Goal: Task Accomplishment & Management: Use online tool/utility

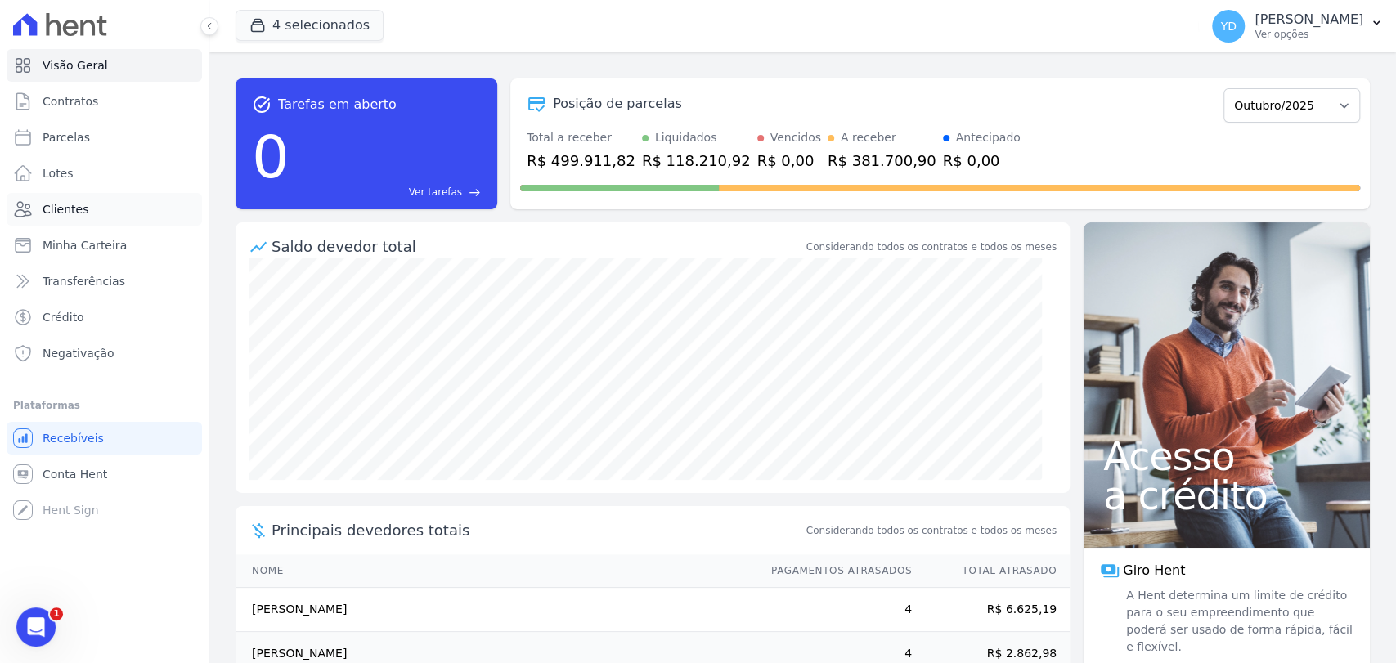
click at [100, 205] on link "Clientes" at bounding box center [104, 209] width 195 height 33
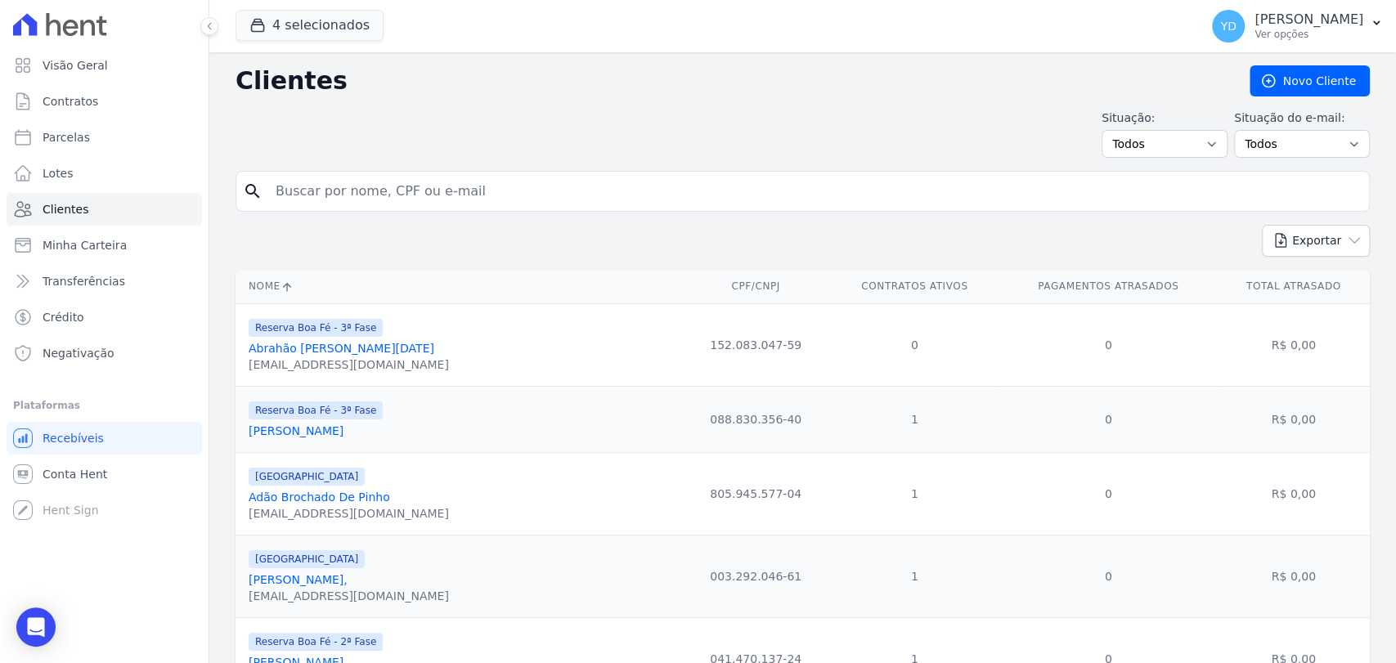
click at [451, 191] on input "search" at bounding box center [814, 191] width 1097 height 33
paste input "[PERSON_NAME]"
type input "[PERSON_NAME]"
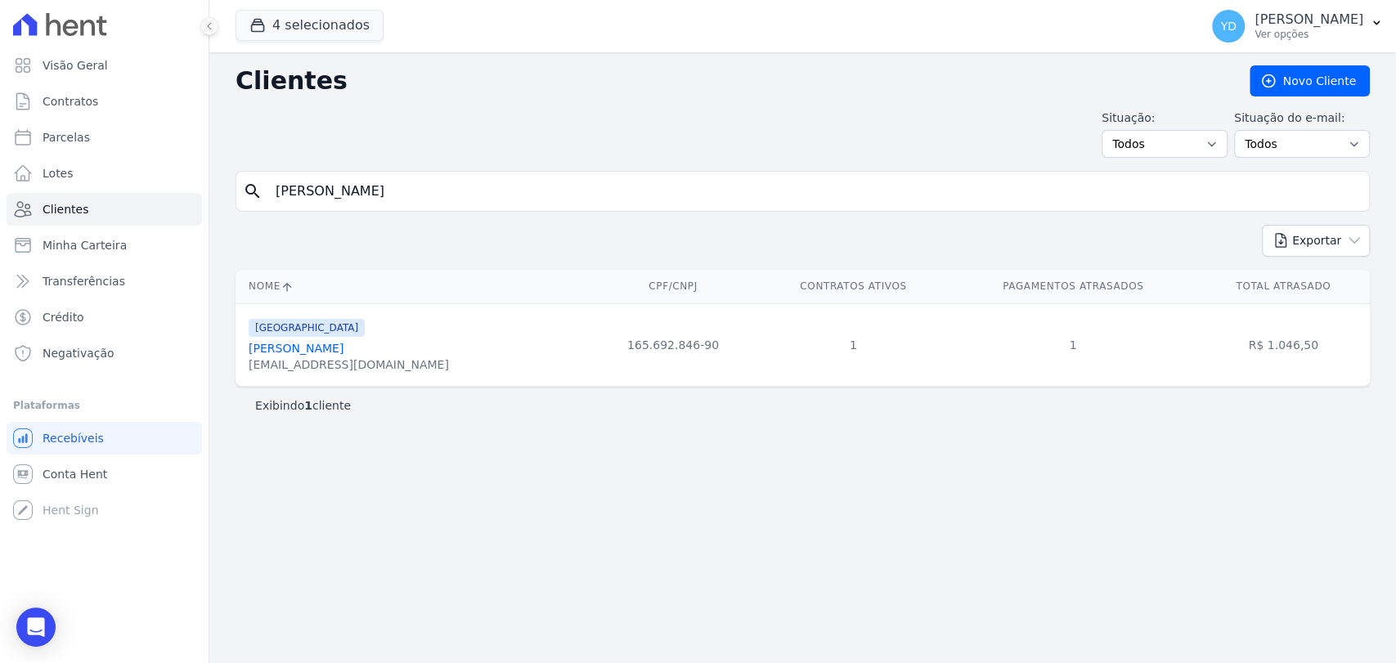
click at [412, 147] on div "Situação: Todos Adimplentes Inadimplentes Situação do e-mail: Todos Confirmado …" at bounding box center [803, 134] width 1134 height 48
click at [455, 177] on input "[PERSON_NAME]" at bounding box center [814, 191] width 1097 height 33
paste input "[PERSON_NAME]"
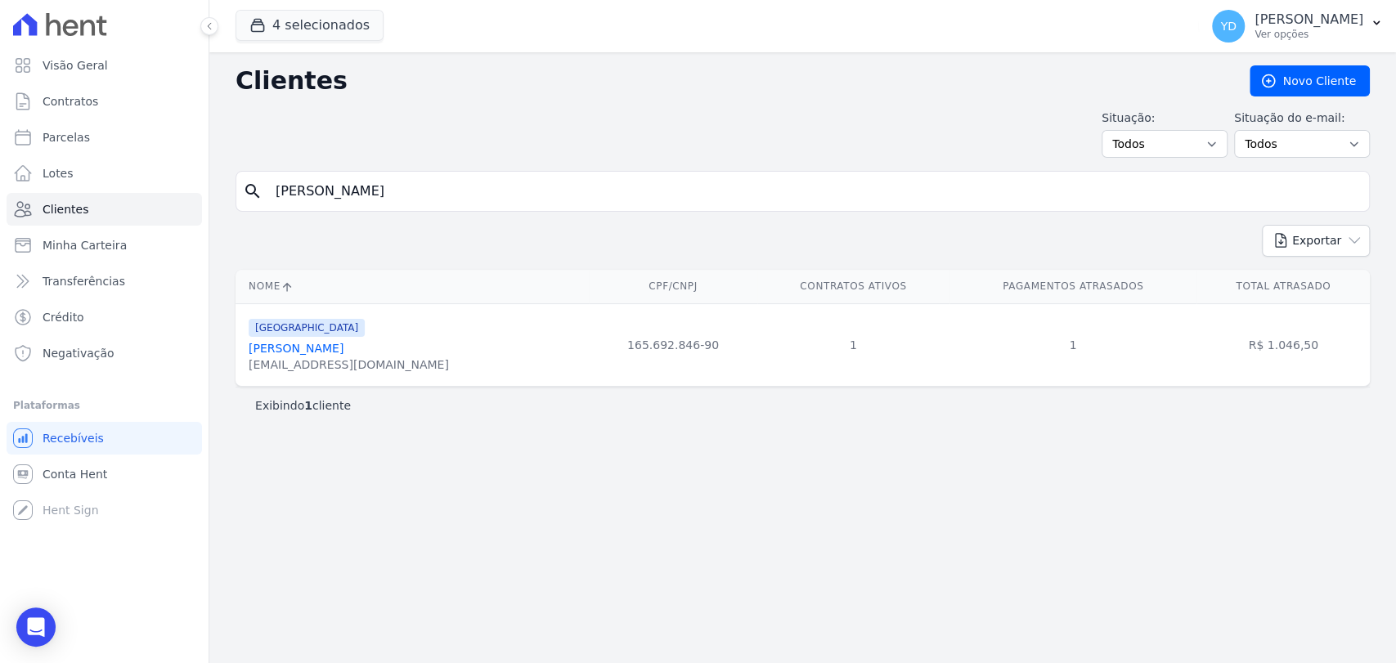
type input "[PERSON_NAME]"
click at [447, 184] on input "[PERSON_NAME]" at bounding box center [814, 191] width 1097 height 33
paste input "[PERSON_NAME]"
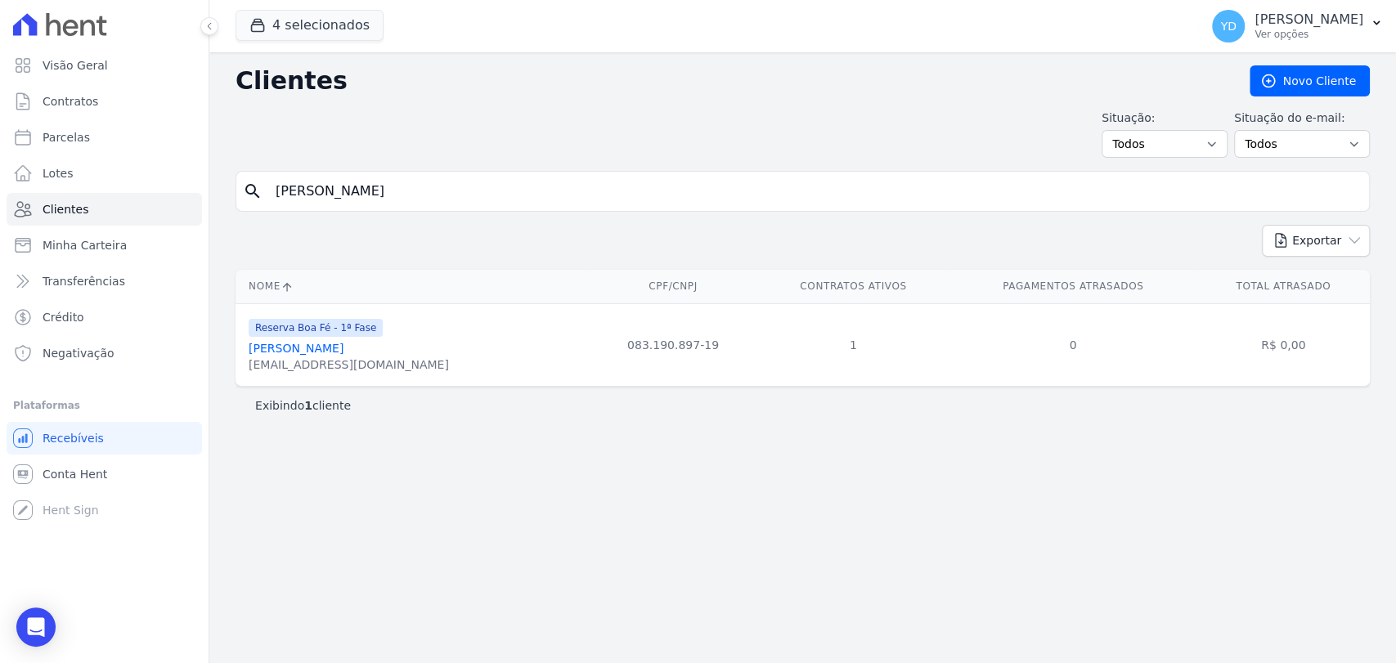
type input "[PERSON_NAME]"
click at [461, 164] on div "Clientes [GEOGRAPHIC_DATA] Situação: Todos Adimplentes Inadimplentes Situação d…" at bounding box center [802, 357] width 1187 height 611
click at [461, 178] on input "[PERSON_NAME]" at bounding box center [814, 191] width 1097 height 33
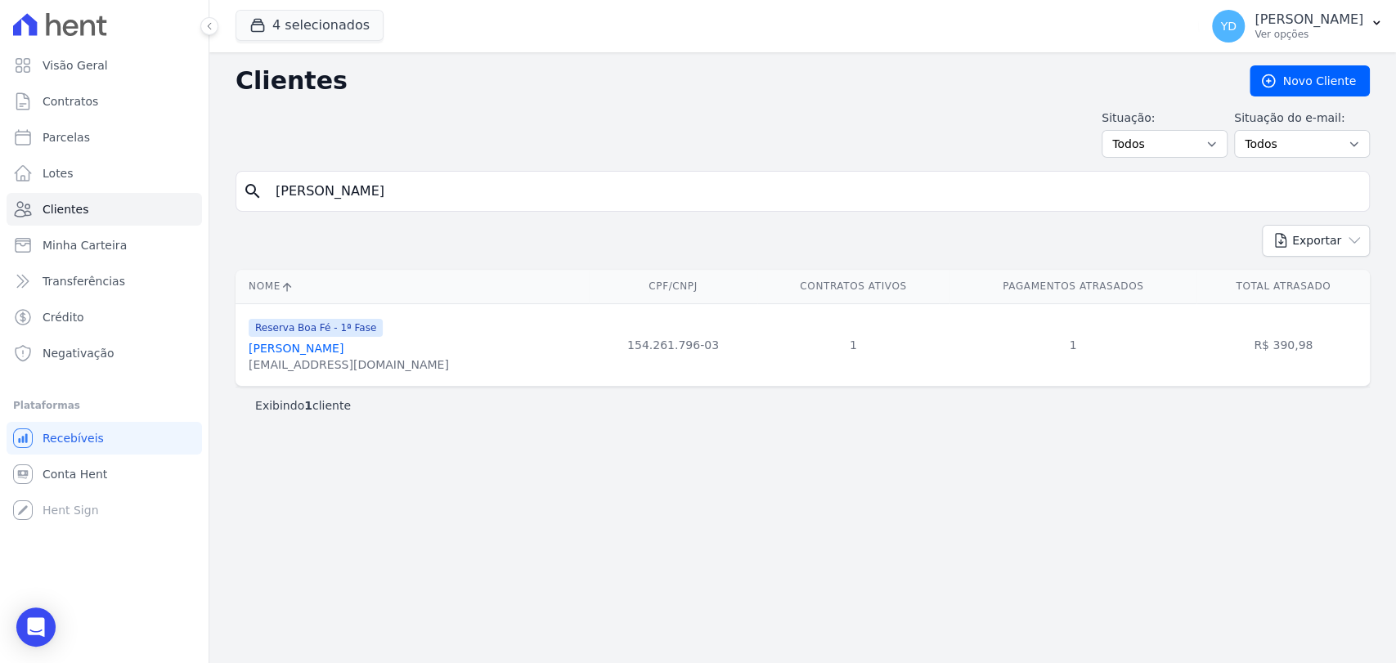
paste input "ilherme [PERSON_NAME] -"
type input "[PERSON_NAME]"
click at [373, 185] on input "[PERSON_NAME]" at bounding box center [814, 191] width 1097 height 33
paste input "[PERSON_NAME]"
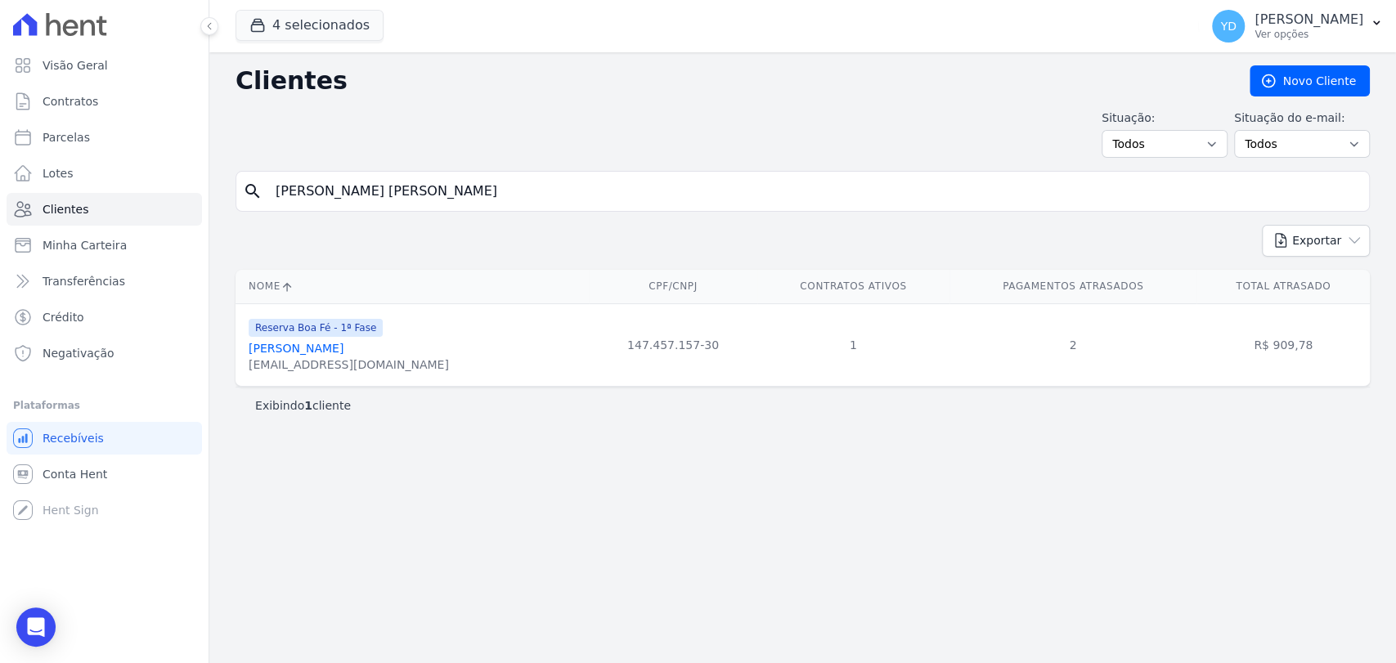
click at [375, 184] on input "[PERSON_NAME] [PERSON_NAME]" at bounding box center [814, 191] width 1097 height 33
paste input "[PERSON_NAME]"
type input "[PERSON_NAME]"
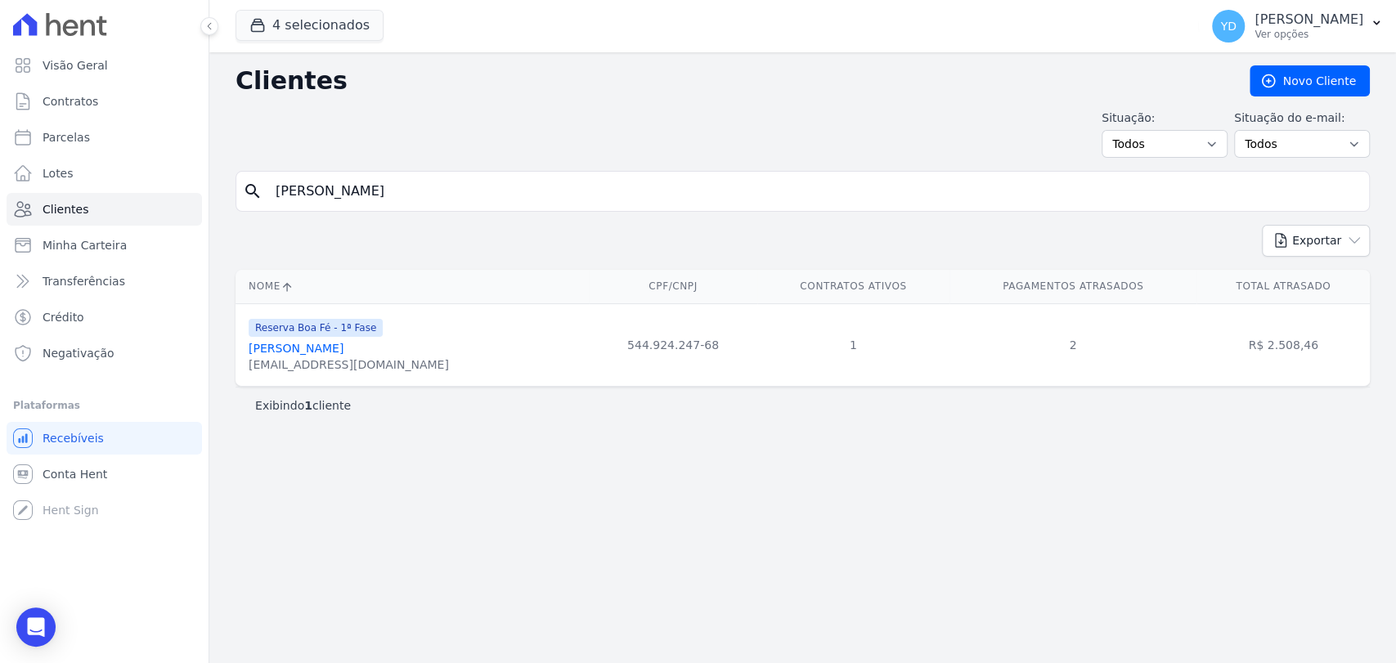
click at [484, 201] on input "[PERSON_NAME]" at bounding box center [814, 191] width 1097 height 33
click at [480, 186] on input "[PERSON_NAME]" at bounding box center [814, 191] width 1097 height 33
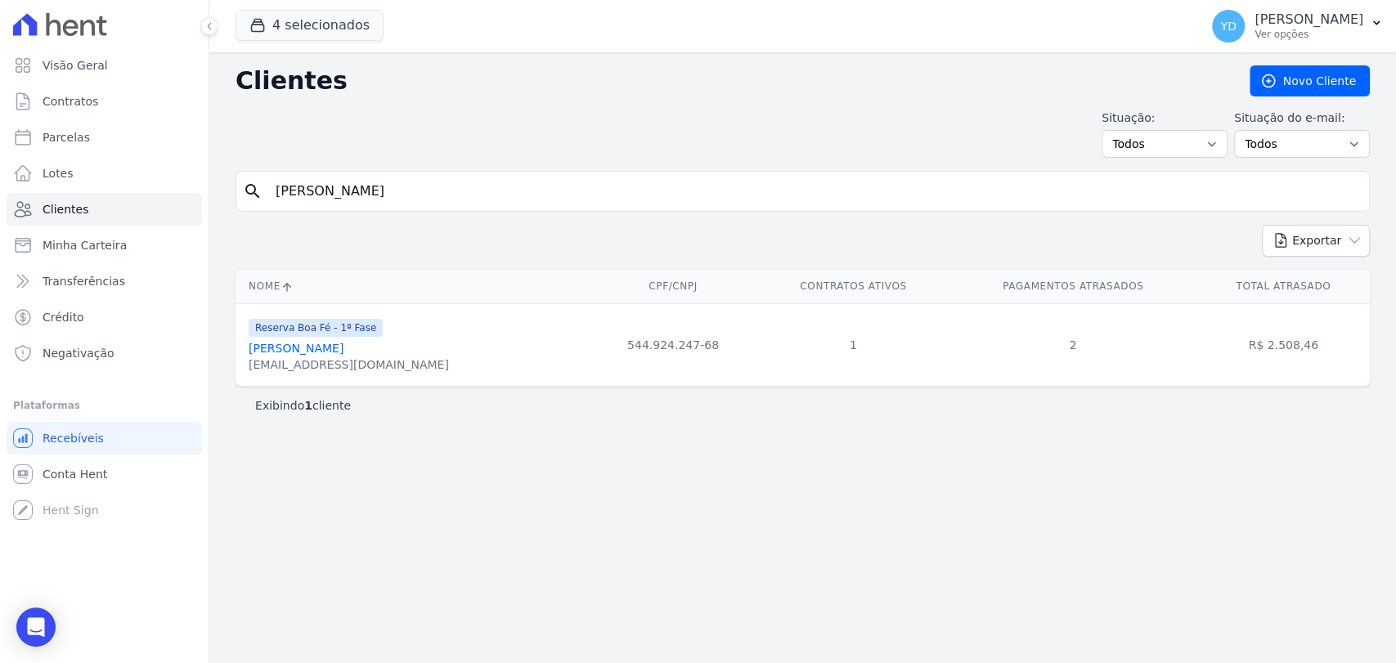
click at [480, 186] on input "[PERSON_NAME]" at bounding box center [814, 191] width 1097 height 33
click at [479, 186] on input "[PERSON_NAME]" at bounding box center [814, 191] width 1097 height 33
paste input "[PERSON_NAME]"
type input "[PERSON_NAME]"
drag, startPoint x: 380, startPoint y: 220, endPoint x: 372, endPoint y: 198, distance: 23.5
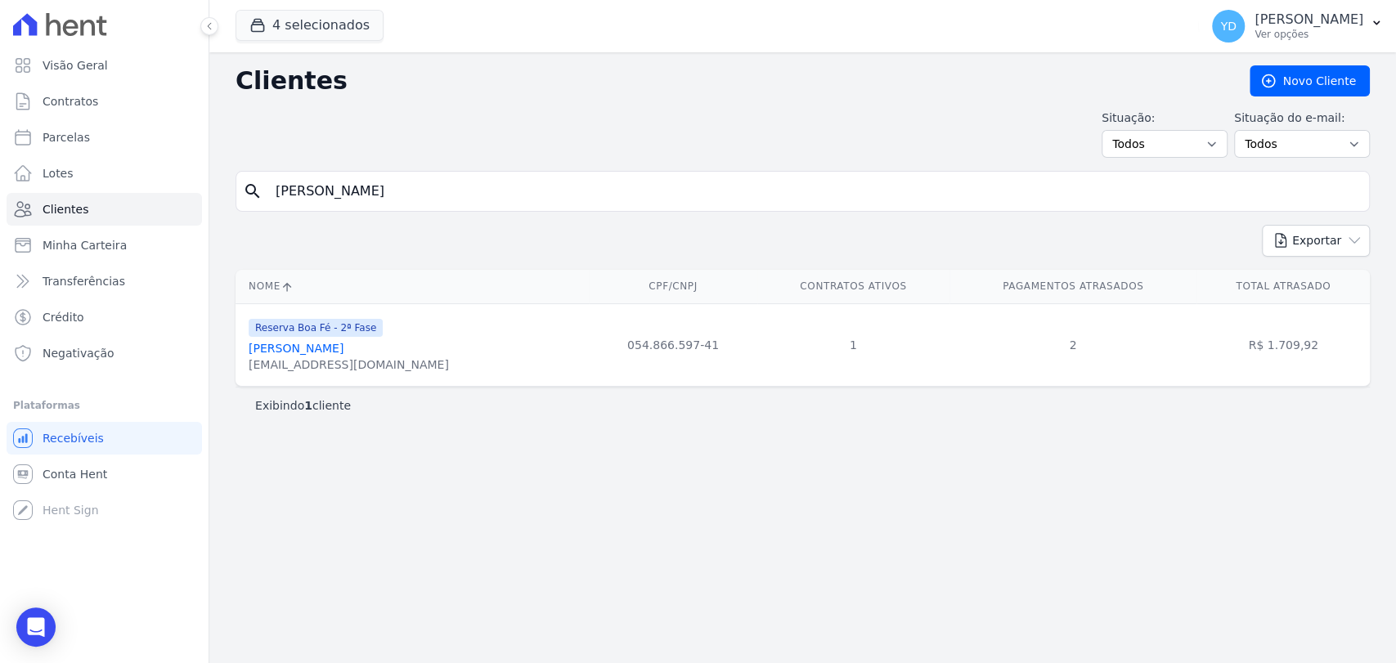
click at [372, 198] on form "search [PERSON_NAME]" at bounding box center [803, 198] width 1134 height 54
click at [370, 189] on input "[PERSON_NAME]" at bounding box center [814, 191] width 1097 height 33
paste input "Leharte [PERSON_NAME]"
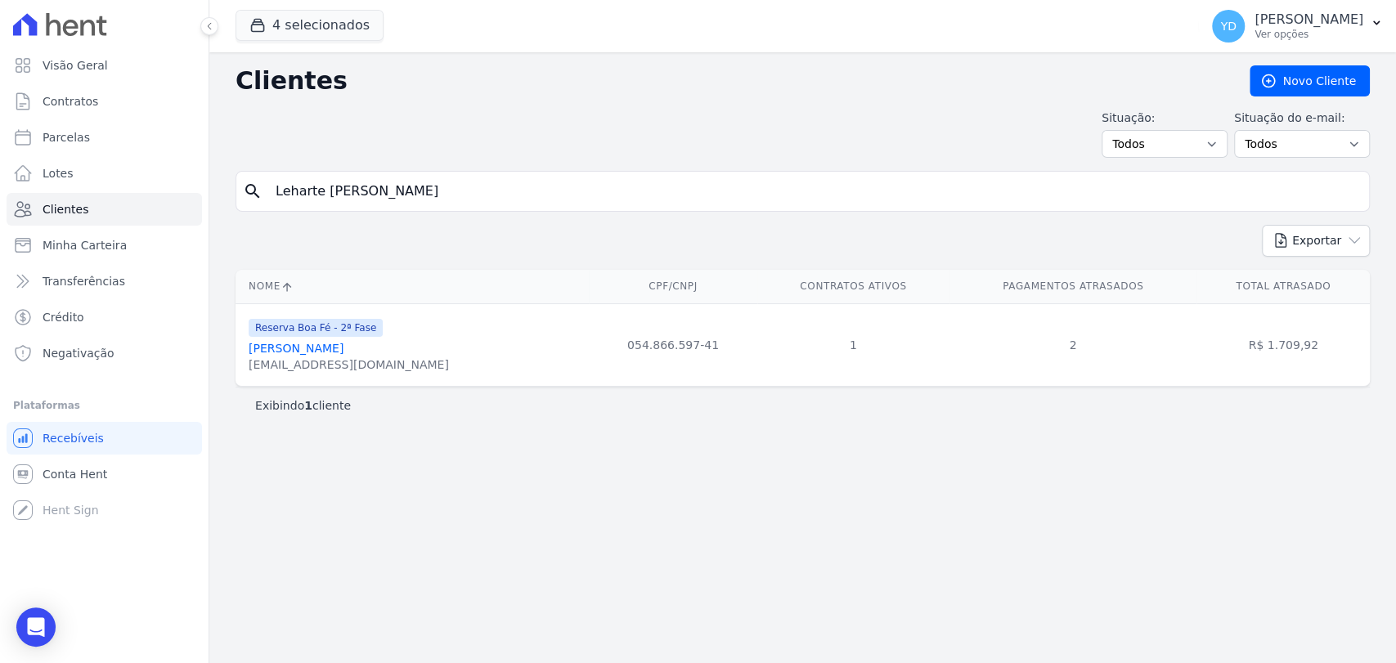
type input "Leharte [PERSON_NAME]"
click at [373, 200] on input "Leharte [PERSON_NAME]" at bounding box center [814, 191] width 1097 height 33
paste input "uciane Aparecida [PERSON_NAME]"
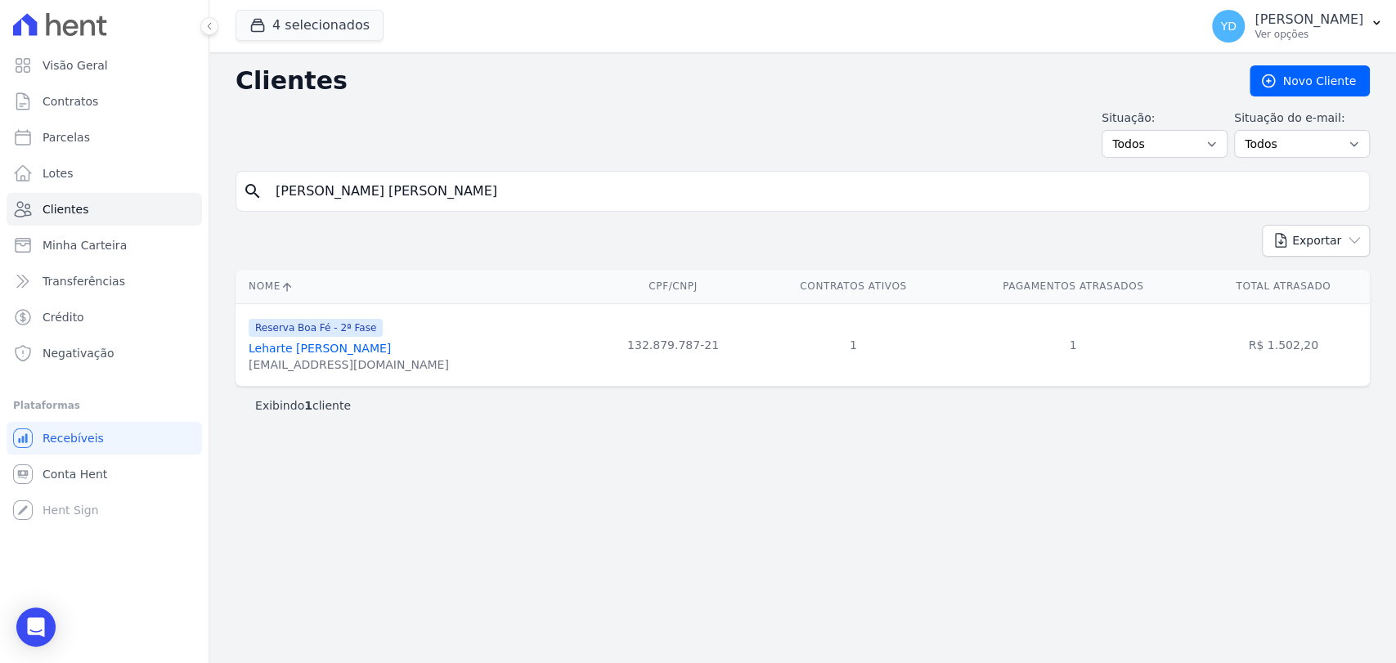
type input "[PERSON_NAME] [PERSON_NAME]"
click at [371, 220] on form "search [PERSON_NAME]" at bounding box center [803, 198] width 1134 height 54
click at [371, 176] on input "[PERSON_NAME] [PERSON_NAME]" at bounding box center [814, 191] width 1097 height 33
click at [370, 176] on input "[PERSON_NAME] [PERSON_NAME]" at bounding box center [814, 191] width 1097 height 33
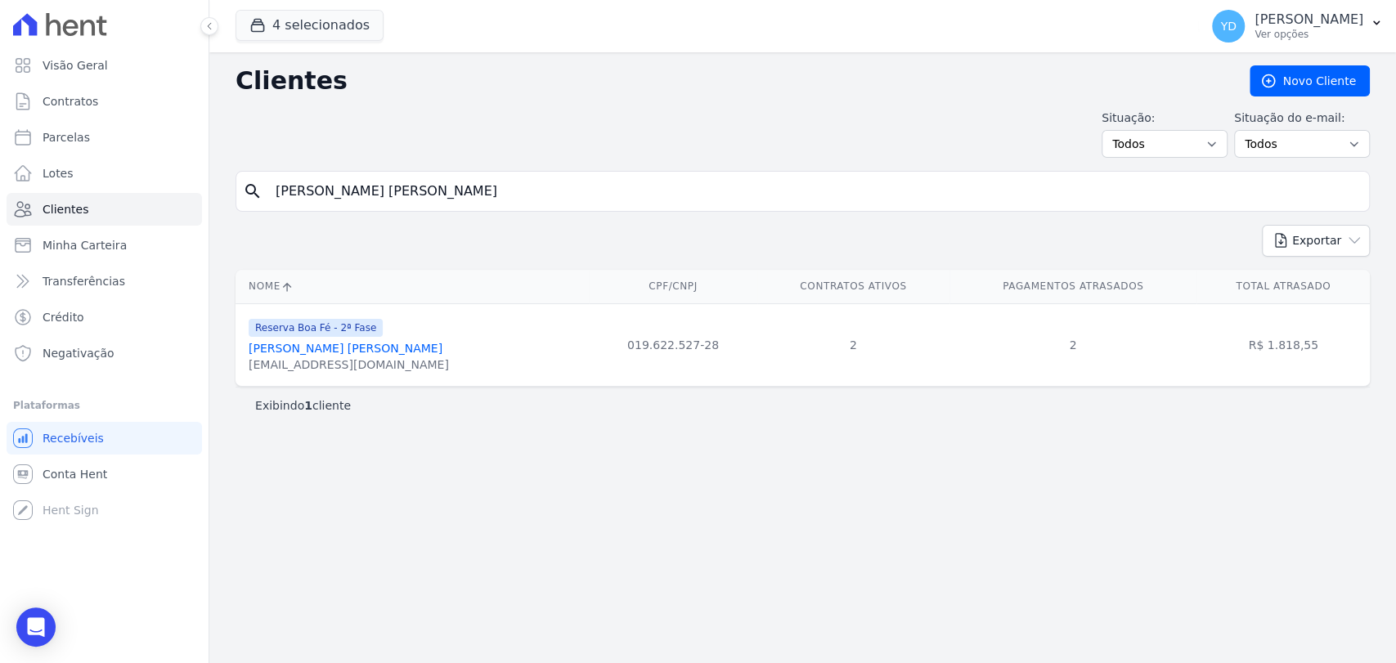
paste input "Thiago Meggiolaro Gomury"
type input "Thiago Meggiolaro Gomury"
click at [445, 200] on input "Thiago Meggiolaro Gomury" at bounding box center [814, 191] width 1097 height 33
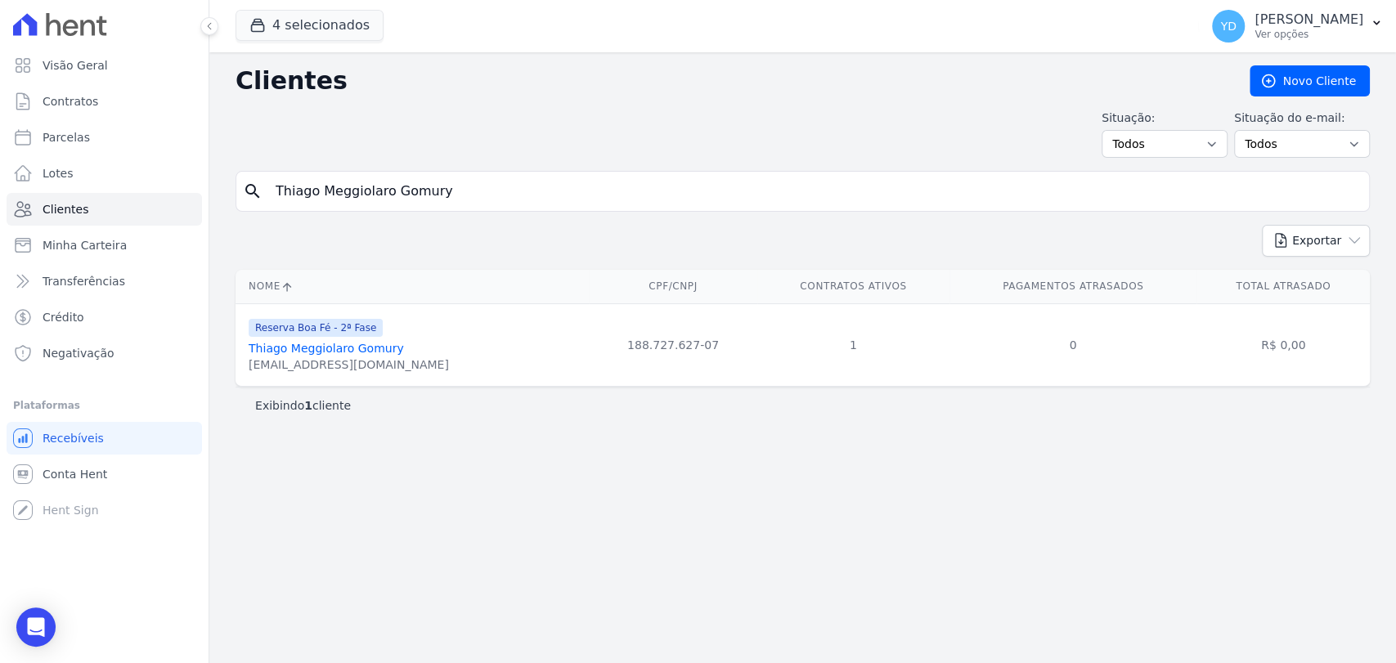
paste input "[PERSON_NAME]"
type input "[PERSON_NAME]"
click at [393, 211] on div "search [PERSON_NAME]" at bounding box center [803, 191] width 1134 height 41
click at [393, 202] on input "[PERSON_NAME]" at bounding box center [814, 191] width 1097 height 33
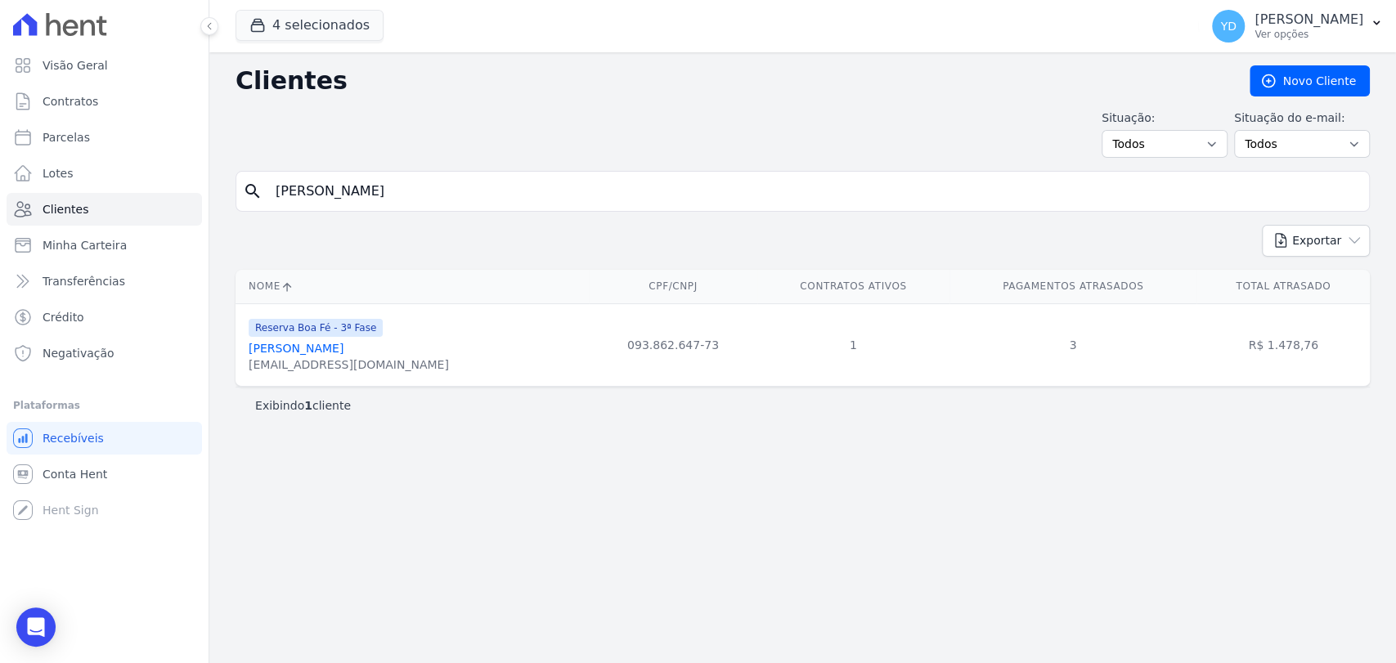
click at [393, 202] on input "[PERSON_NAME]" at bounding box center [814, 191] width 1097 height 33
paste input "Faema Dos Santos Cunh"
type input "[PERSON_NAME]"
click at [336, 197] on input "[PERSON_NAME]" at bounding box center [814, 191] width 1097 height 33
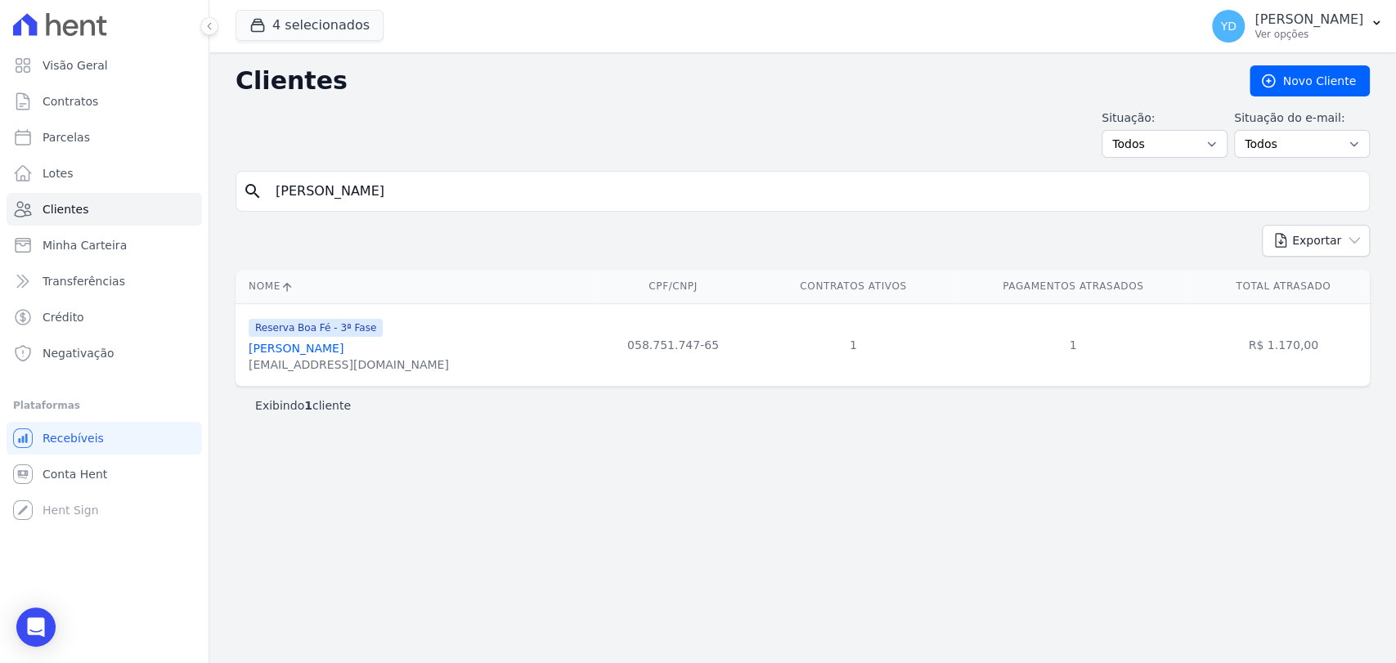
click at [336, 197] on input "[PERSON_NAME]" at bounding box center [814, 191] width 1097 height 33
paste input "[PERSON_NAME]"
type input "[PERSON_NAME]"
click at [393, 185] on input "[PERSON_NAME]" at bounding box center [814, 191] width 1097 height 33
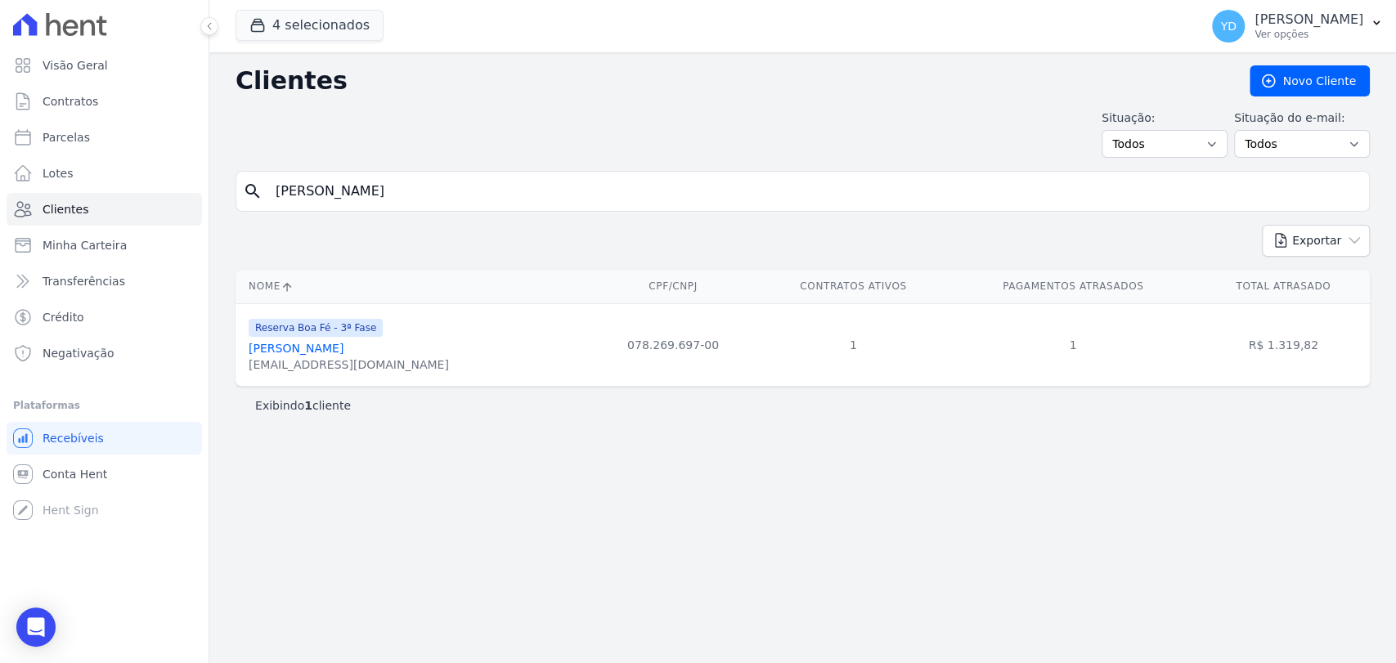
click at [393, 185] on input "[PERSON_NAME]" at bounding box center [814, 191] width 1097 height 33
paste input "aviane [PERSON_NAME]"
type input "[PERSON_NAME]"
click at [387, 189] on input "[PERSON_NAME]" at bounding box center [814, 191] width 1097 height 33
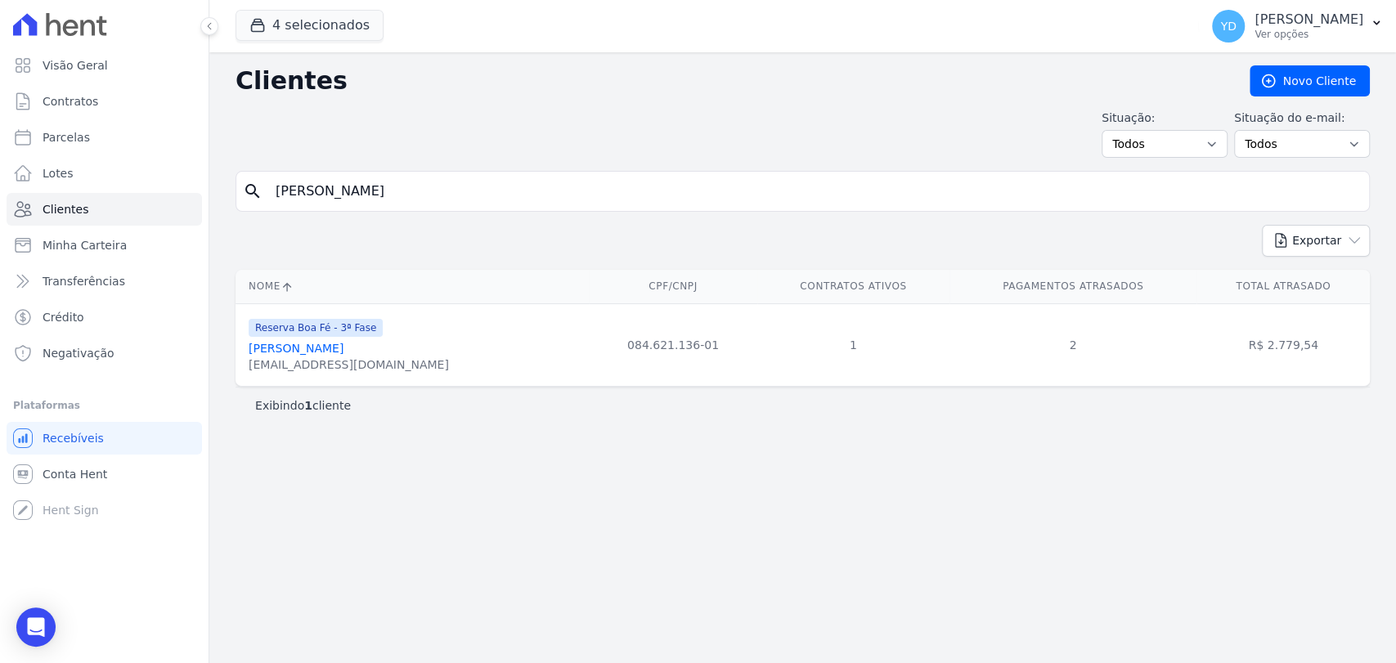
click at [387, 189] on input "[PERSON_NAME]" at bounding box center [814, 191] width 1097 height 33
paste input "[PERSON_NAME] Bueno"
type input "[PERSON_NAME] Bueno"
click at [472, 181] on input "[PERSON_NAME] Bueno" at bounding box center [814, 191] width 1097 height 33
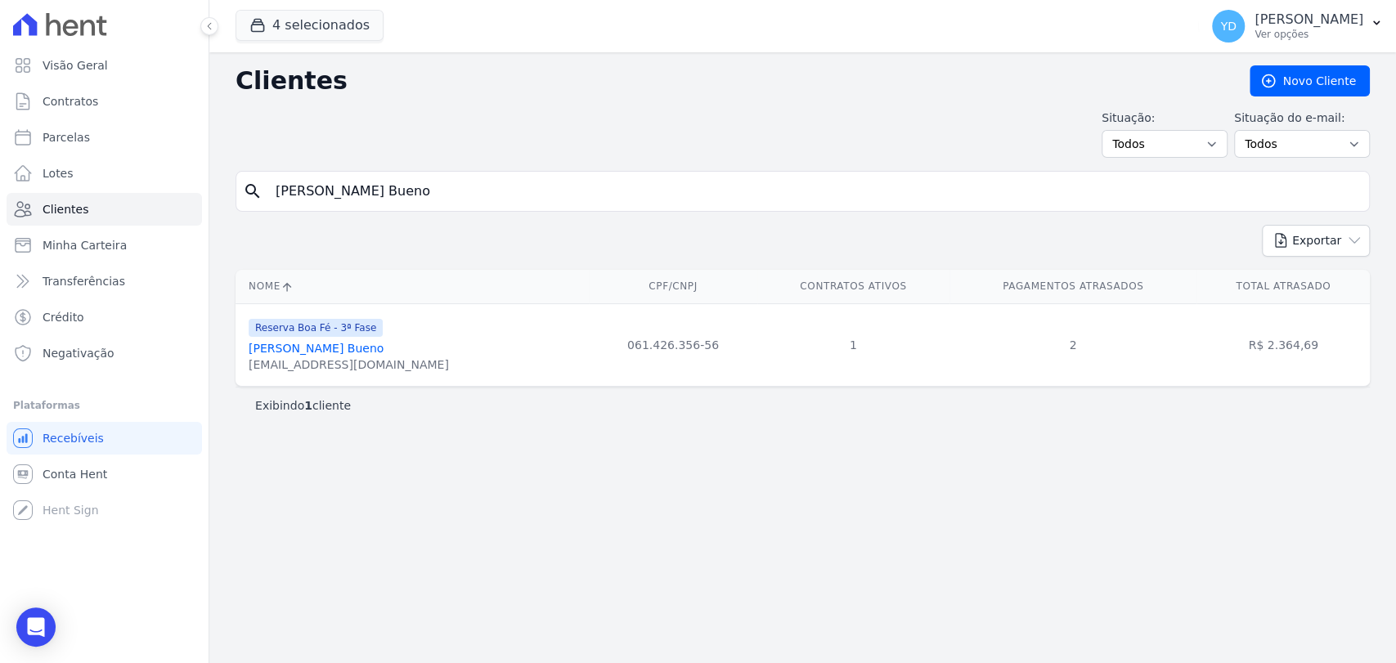
click at [472, 181] on input "[PERSON_NAME] Bueno" at bounding box center [814, 191] width 1097 height 33
paste input "iz [PERSON_NAME]"
type input "[PERSON_NAME]"
click at [461, 177] on input "[PERSON_NAME]" at bounding box center [814, 191] width 1097 height 33
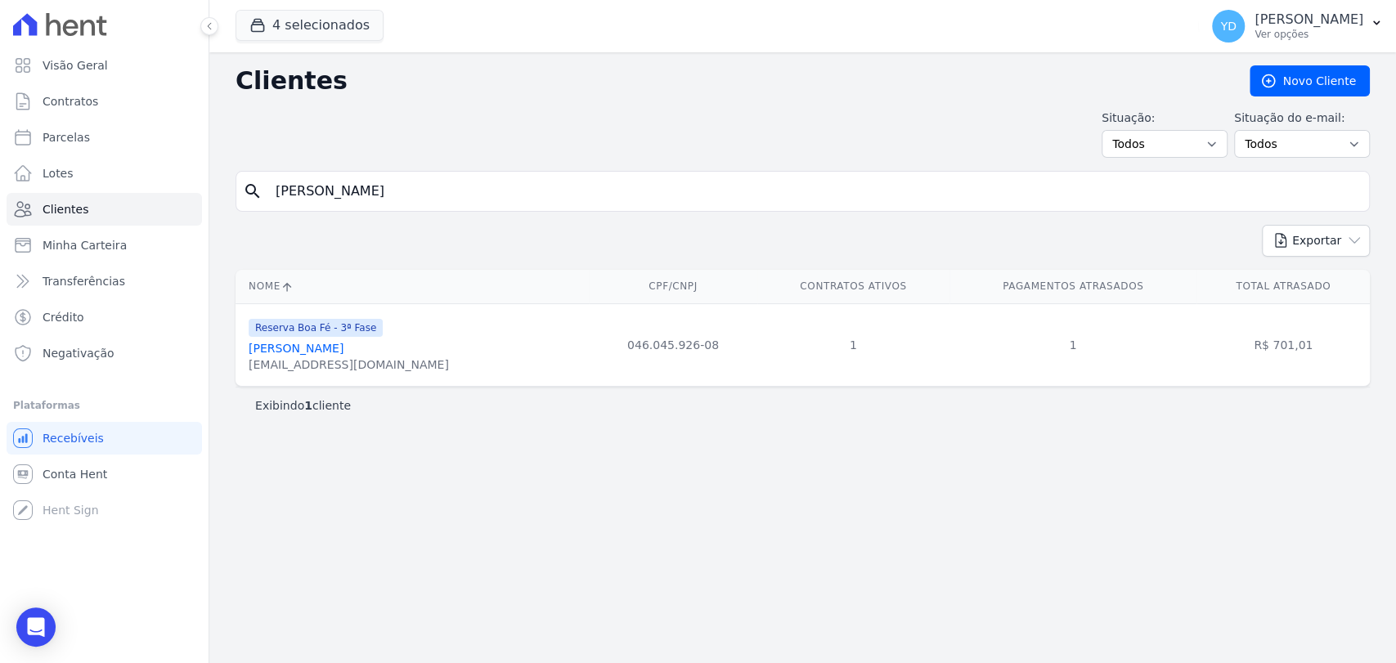
click at [461, 177] on input "[PERSON_NAME]" at bounding box center [814, 191] width 1097 height 33
paste input "[PERSON_NAME]"
type input "[PERSON_NAME]"
click at [608, 203] on input "[PERSON_NAME]" at bounding box center [814, 191] width 1097 height 33
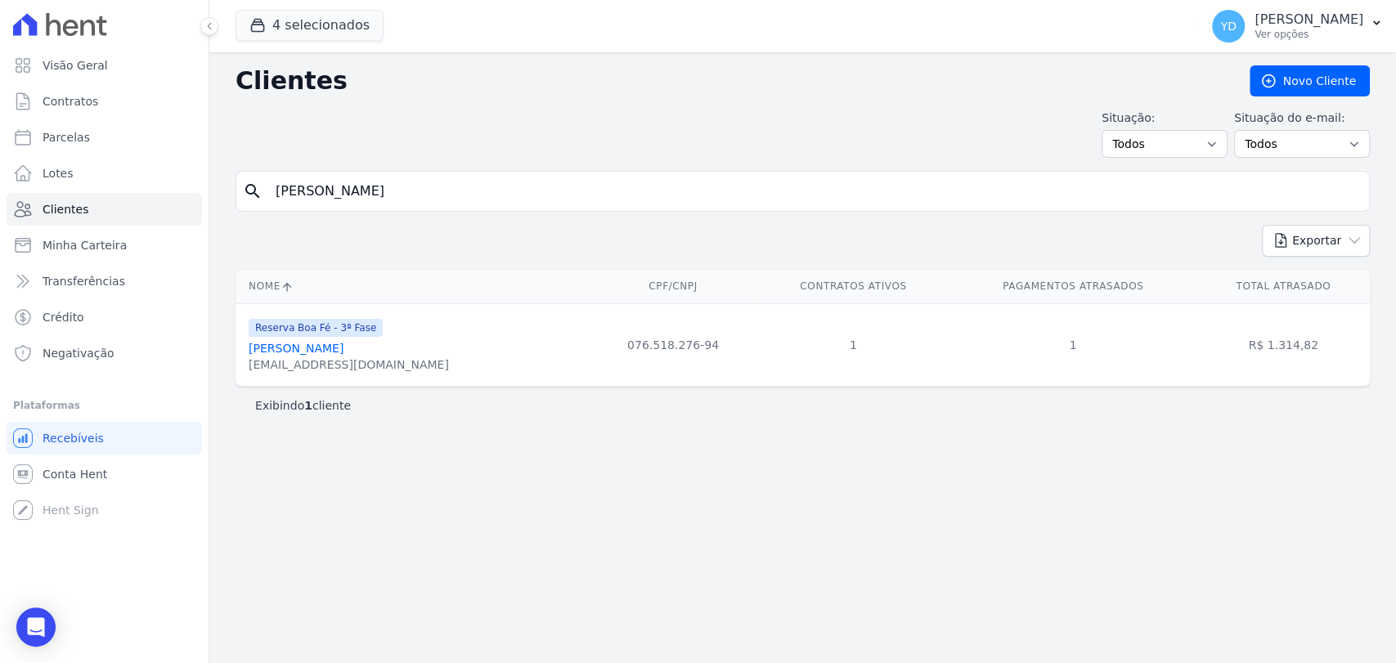
click at [608, 203] on input "[PERSON_NAME]" at bounding box center [814, 191] width 1097 height 33
paste input "[PERSON_NAME]"
type input "[PERSON_NAME]"
click at [447, 189] on input "[PERSON_NAME]" at bounding box center [814, 191] width 1097 height 33
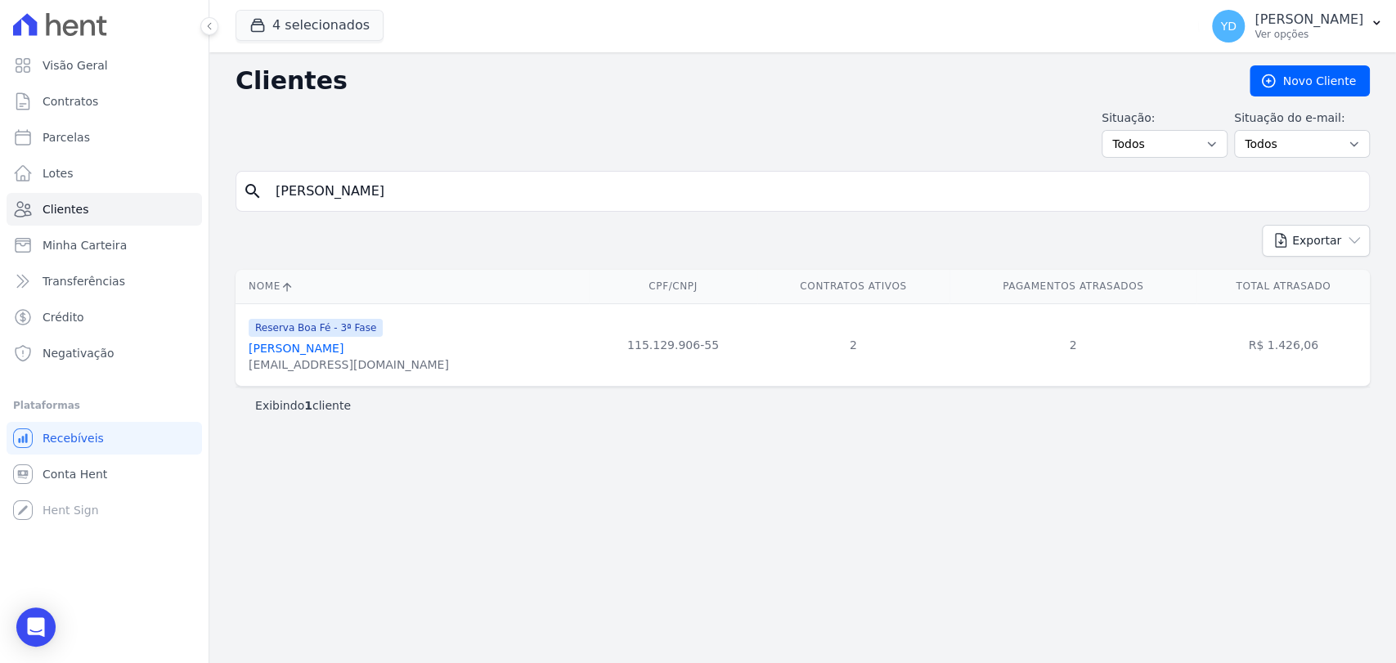
click at [447, 189] on input "[PERSON_NAME]" at bounding box center [814, 191] width 1097 height 33
paste input "[PERSON_NAME]"
type input "[PERSON_NAME]"
click at [480, 182] on div "search [PERSON_NAME]" at bounding box center [803, 191] width 1134 height 41
click at [480, 182] on input "[PERSON_NAME]" at bounding box center [814, 191] width 1097 height 33
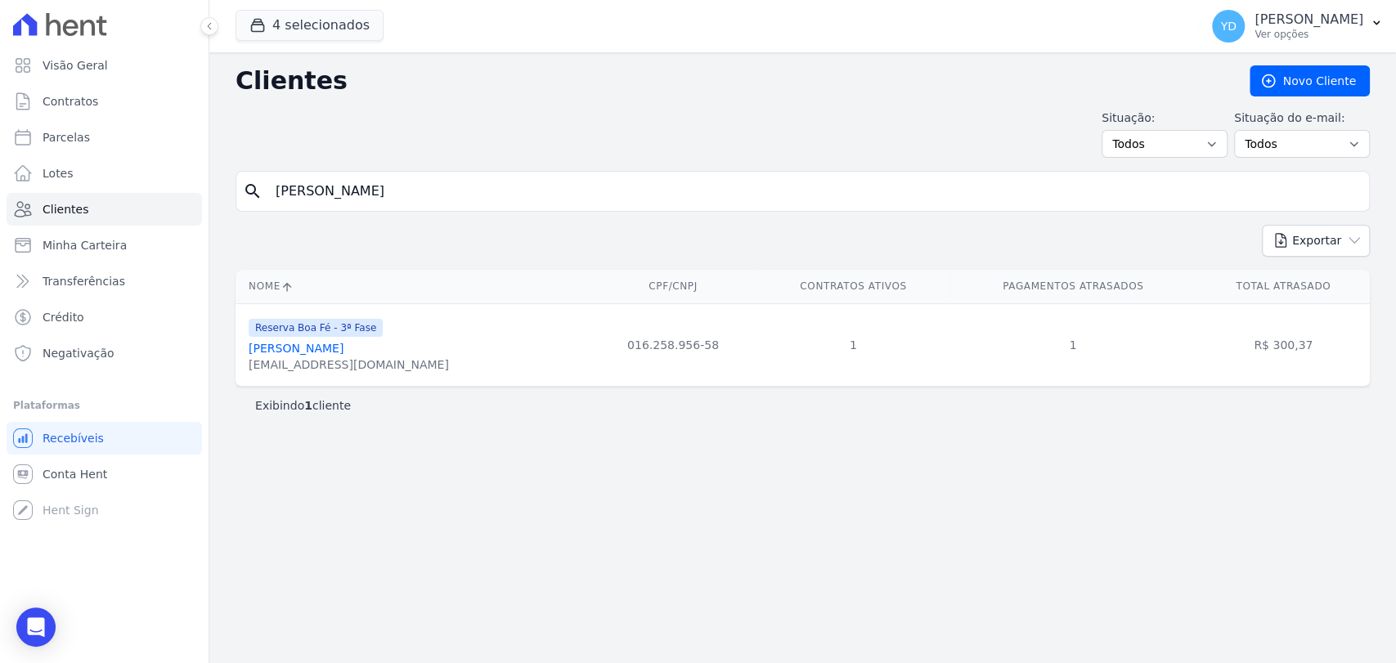
click at [480, 182] on input "[PERSON_NAME]" at bounding box center [814, 191] width 1097 height 33
click at [475, 183] on input "[PERSON_NAME]" at bounding box center [814, 191] width 1097 height 33
paste input "iago Abreu Poncio"
type input "[PERSON_NAME] Poncio"
click at [393, 187] on input "[PERSON_NAME] Poncio" at bounding box center [814, 191] width 1097 height 33
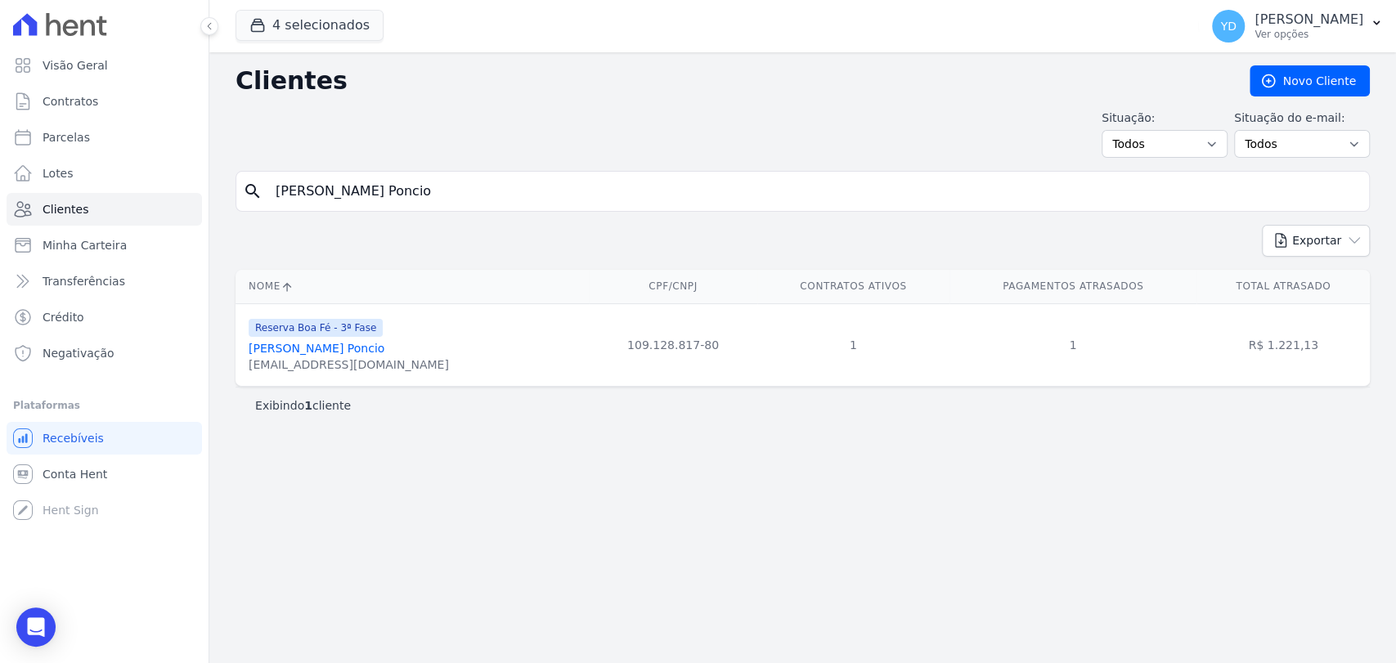
click at [393, 187] on input "[PERSON_NAME] Poncio" at bounding box center [814, 191] width 1097 height 33
paste input "[PERSON_NAME]"
type input "[PERSON_NAME]"
click at [130, 81] on link "Visão Geral" at bounding box center [104, 65] width 195 height 33
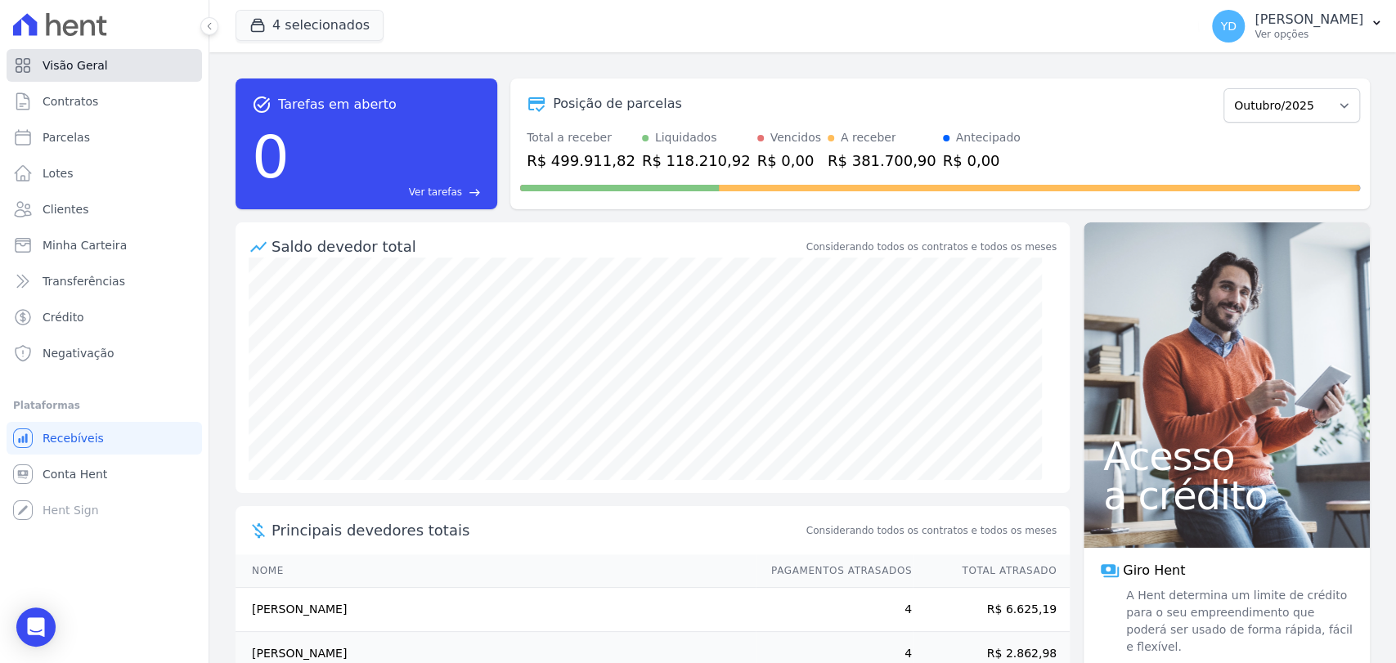
click at [200, 66] on link "Visão Geral" at bounding box center [104, 65] width 195 height 33
